Goal: Check status

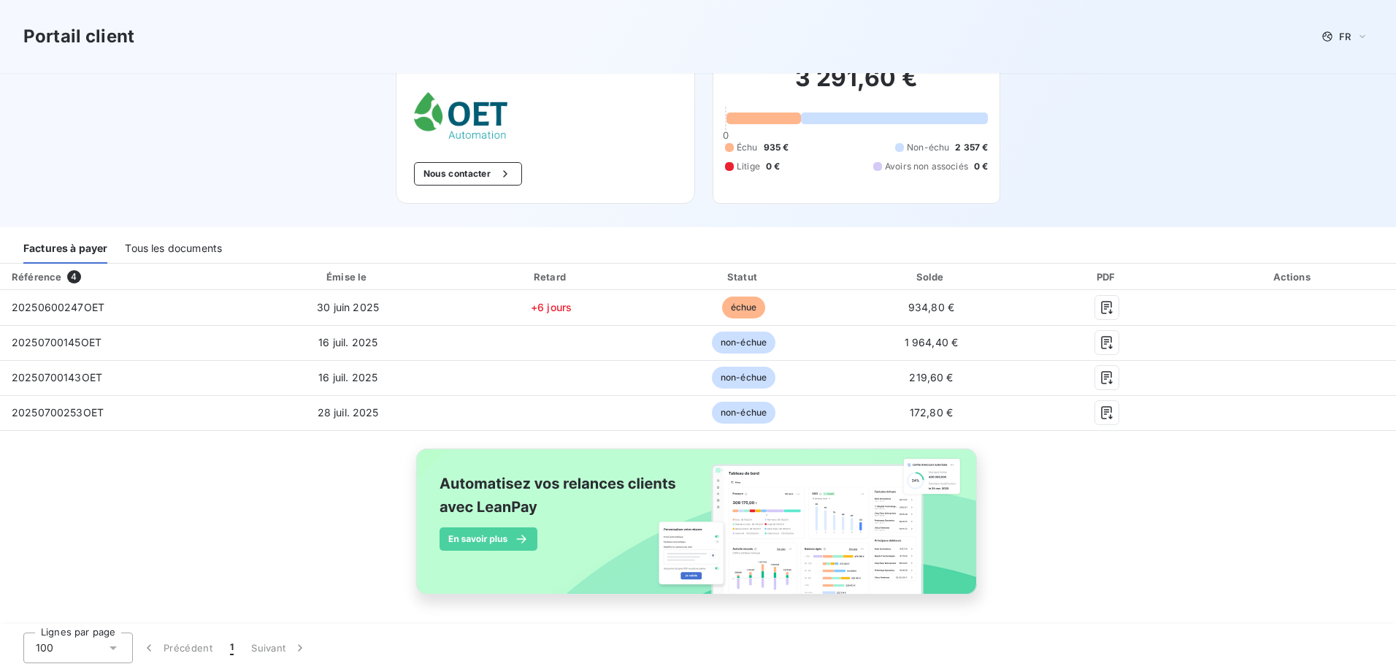
scroll to position [61, 0]
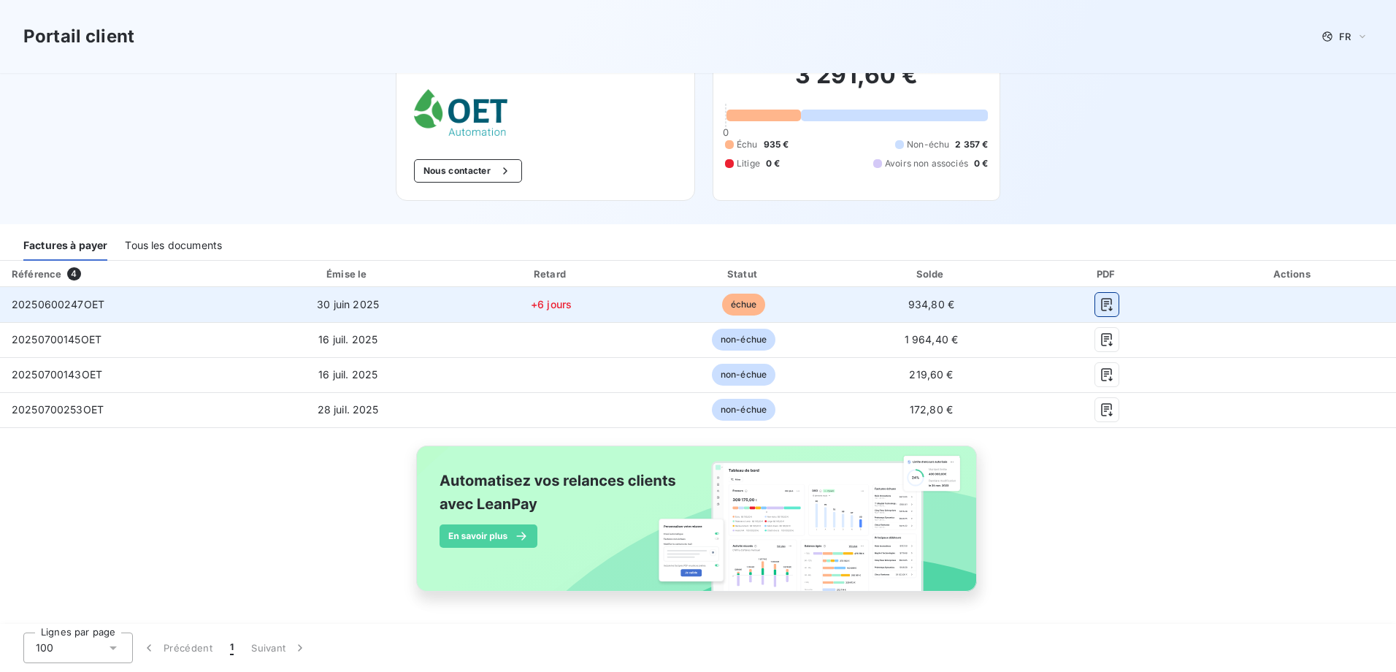
click at [1102, 304] on icon "button" at bounding box center [1107, 304] width 11 height 13
